Goal: Find specific page/section: Find specific page/section

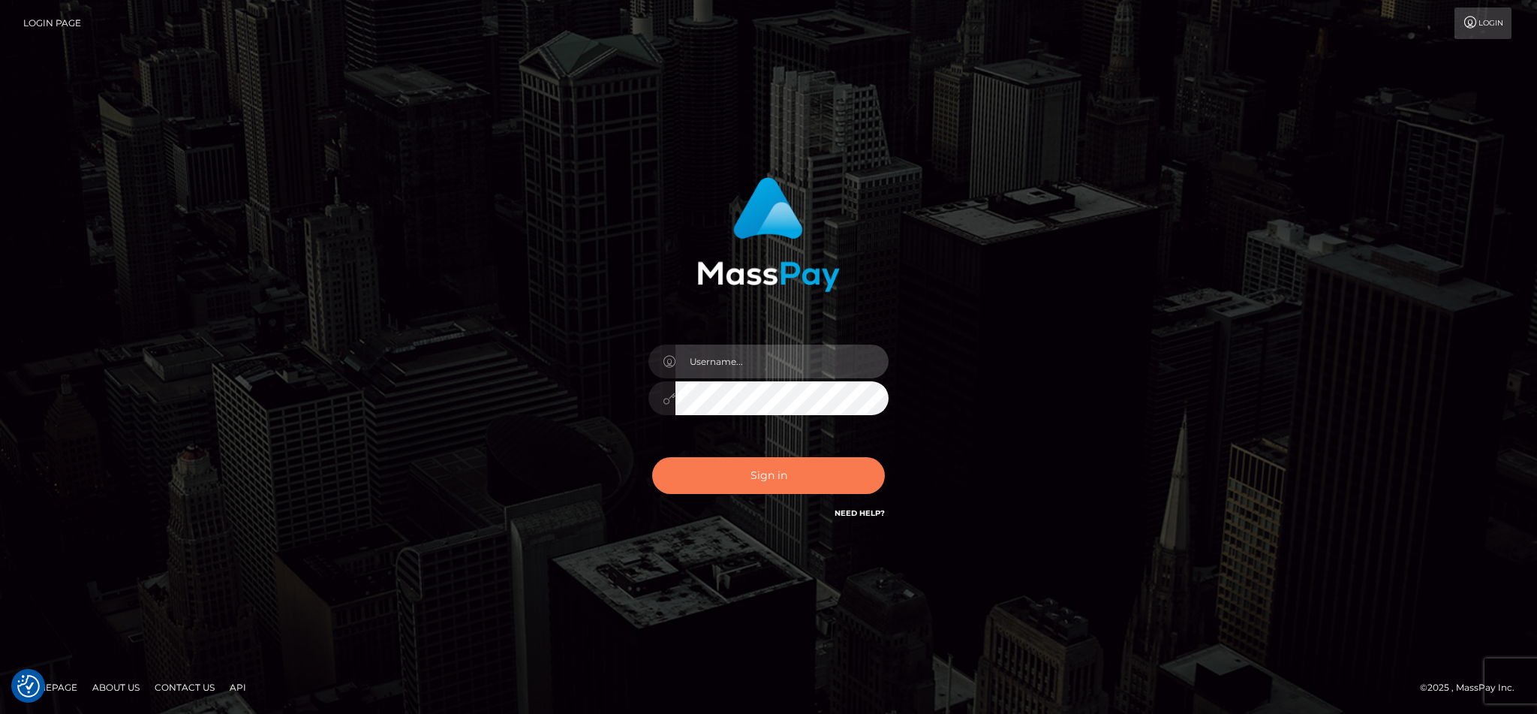
type input "cgomez.nvision"
click at [728, 462] on button "Sign in" at bounding box center [768, 475] width 233 height 37
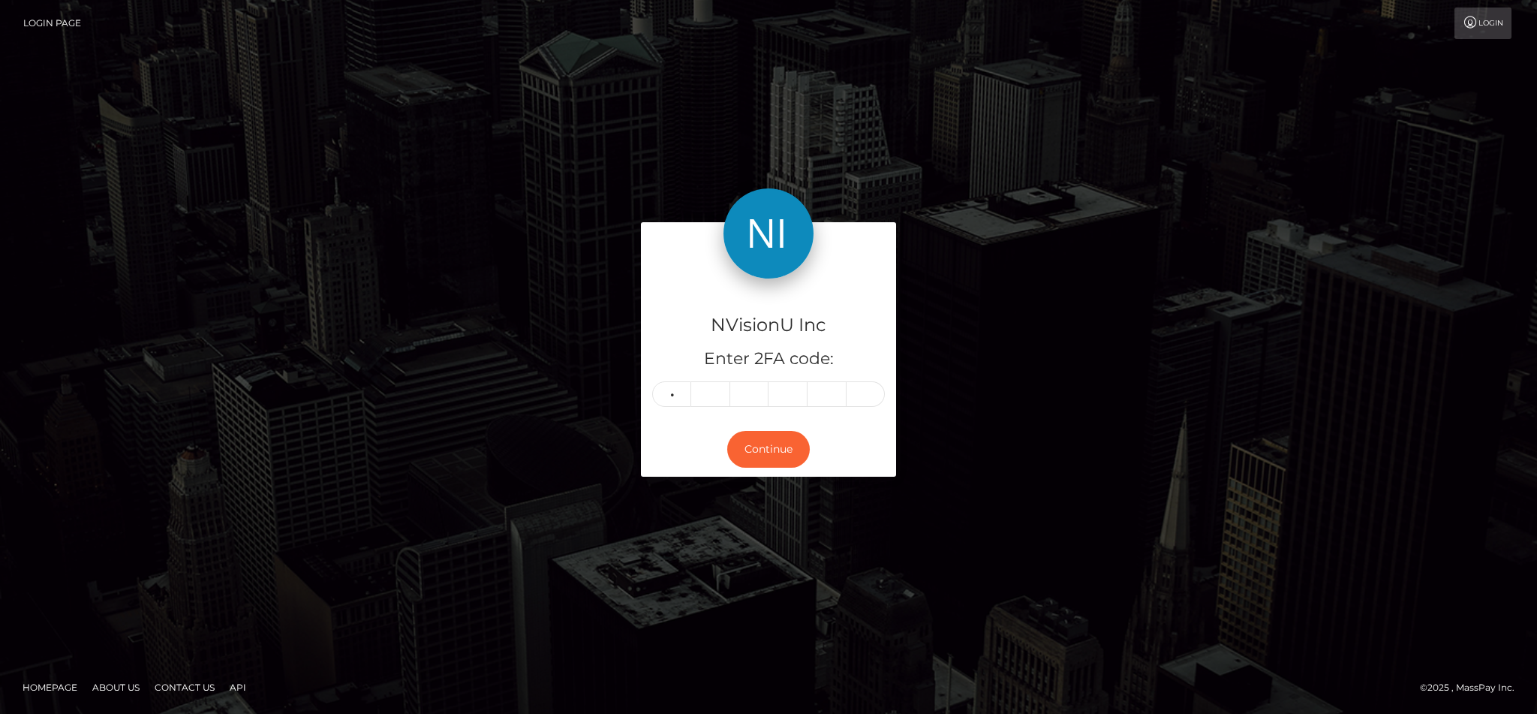
type input "6"
type input "2"
type input "5"
type input "9"
type input "0"
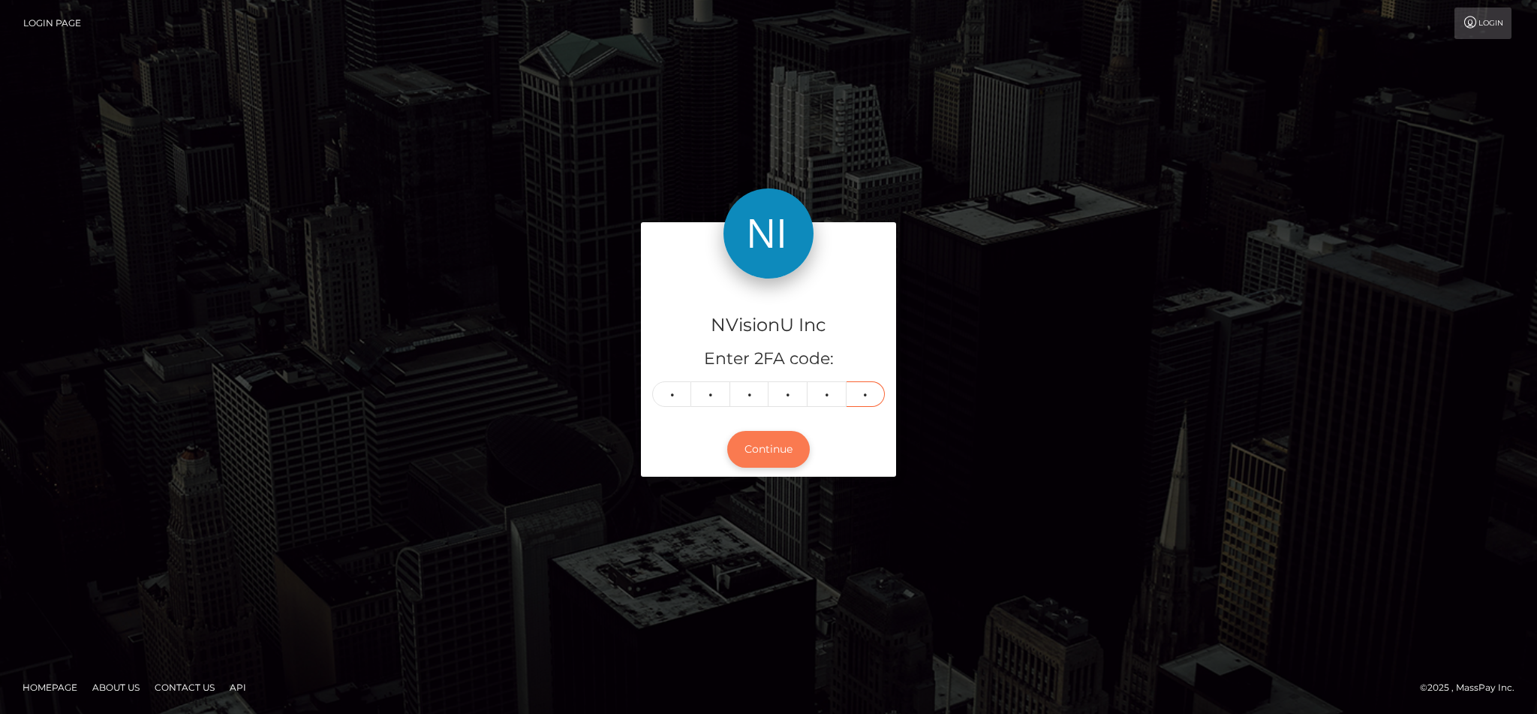
type input "3"
click at [783, 455] on button "Continue" at bounding box center [768, 449] width 83 height 37
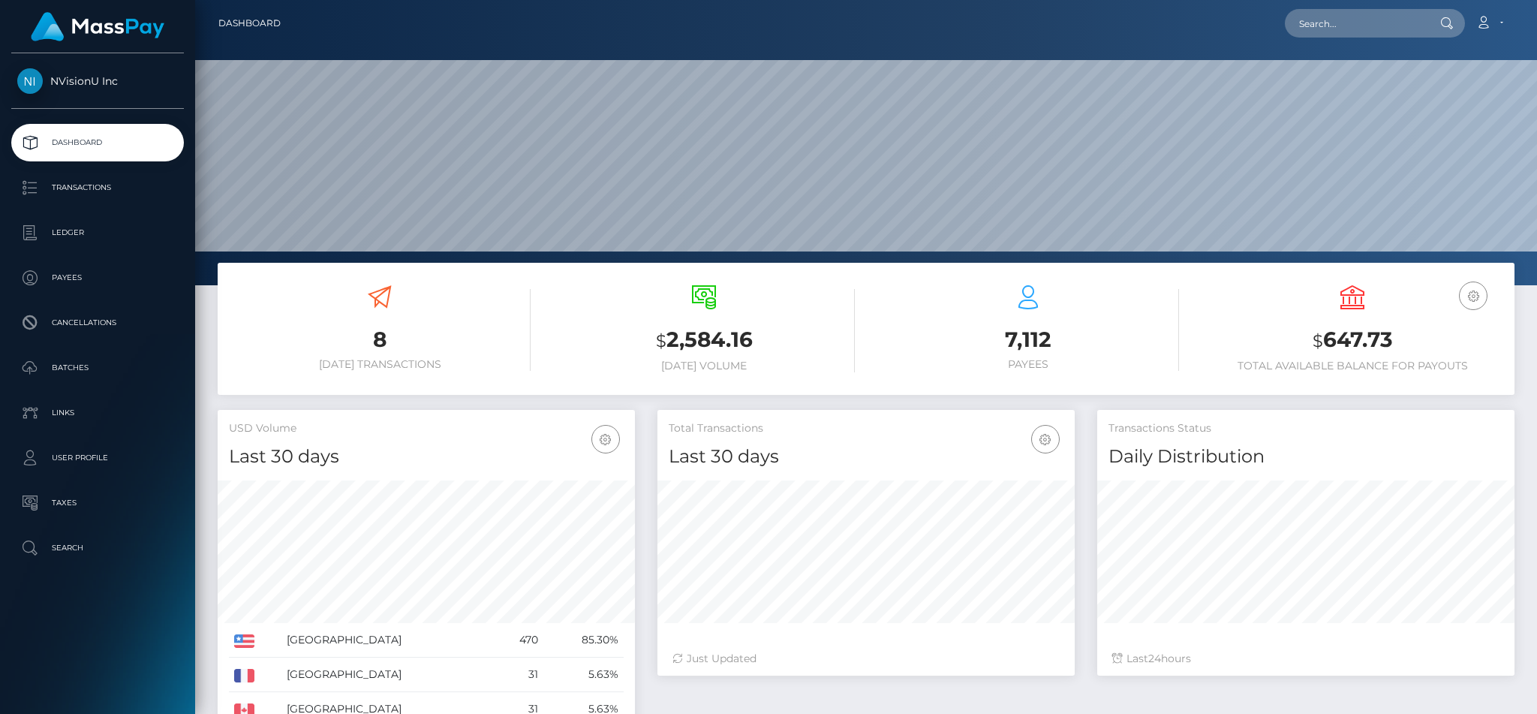
scroll to position [266, 416]
click at [1351, 31] on input "text" at bounding box center [1355, 23] width 141 height 29
paste input "1092373"
type input "1092373"
click at [1338, 71] on link "Miriam Gomez" at bounding box center [1345, 78] width 120 height 28
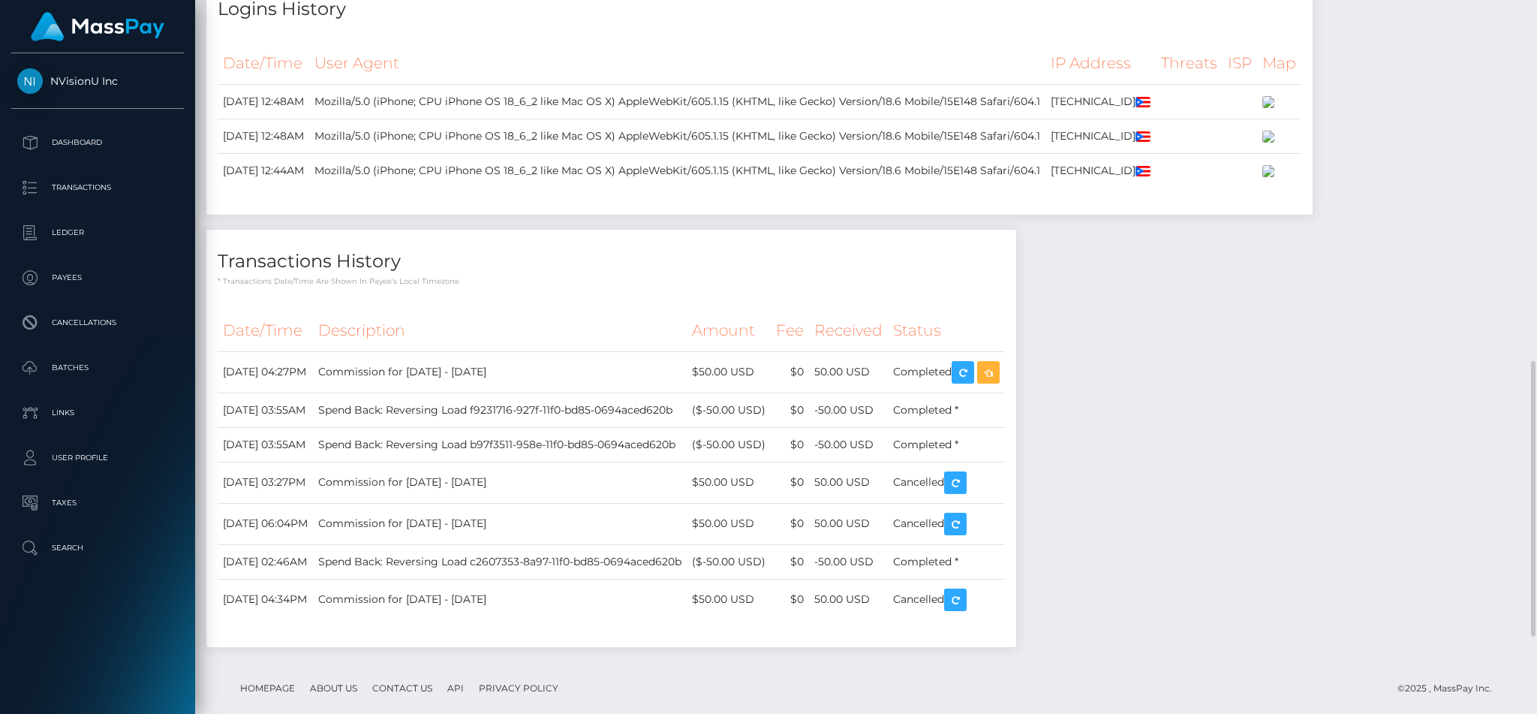
scroll to position [1136, 0]
